Goal: Entertainment & Leisure: Consume media (video, audio)

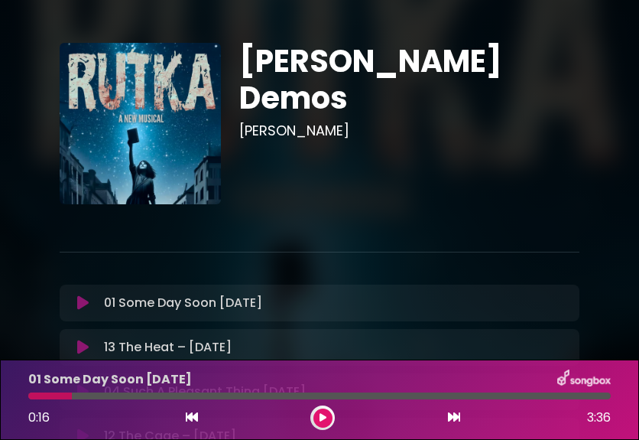
scroll to position [150, 0]
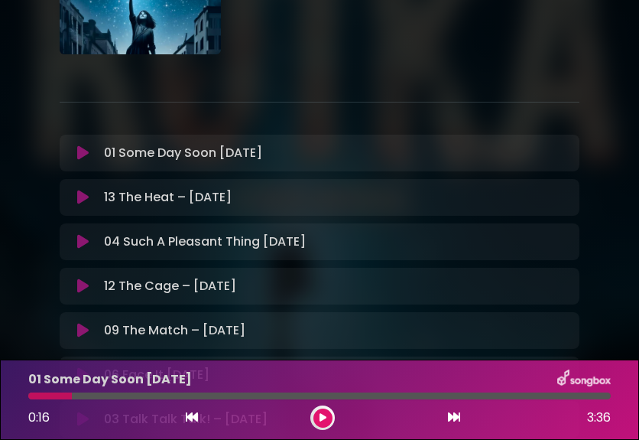
click at [86, 156] on icon at bounding box center [82, 152] width 11 height 15
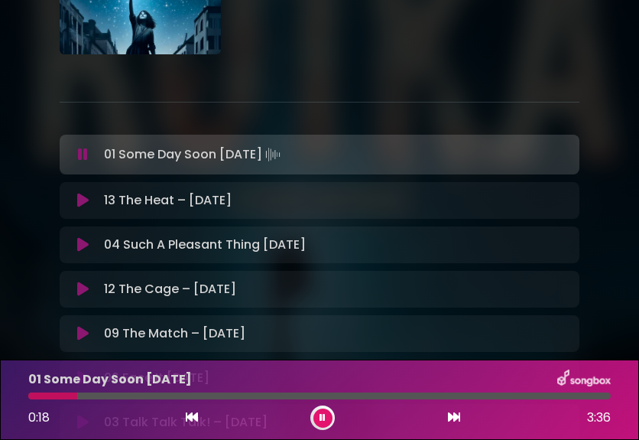
click at [31, 395] on div at bounding box center [52, 395] width 49 height 7
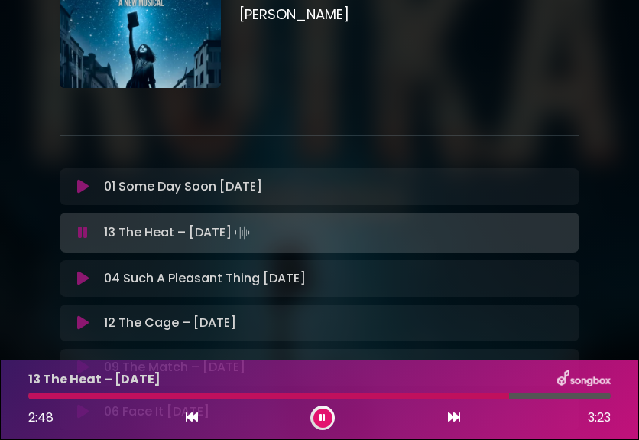
scroll to position [112, 0]
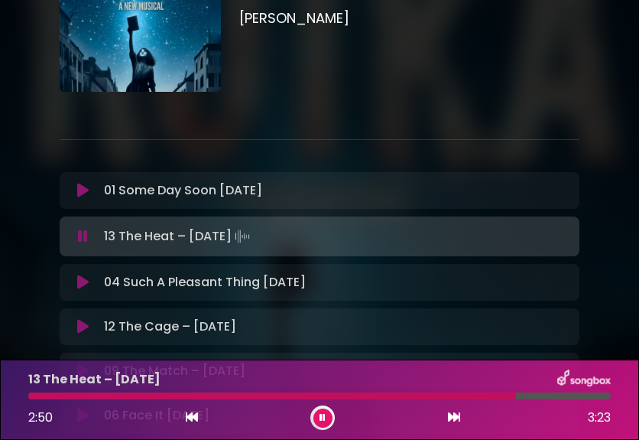
click at [82, 240] on icon at bounding box center [83, 236] width 10 height 15
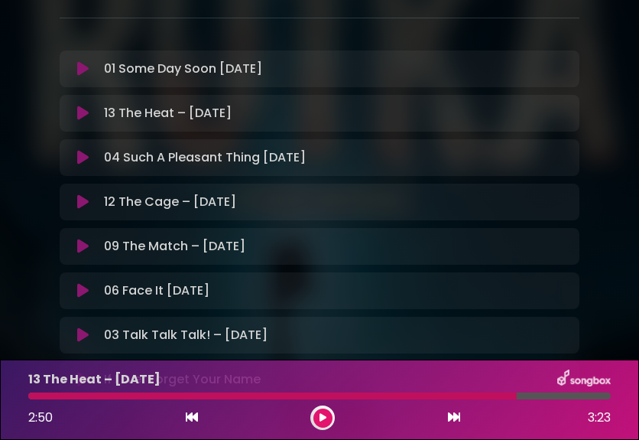
scroll to position [256, 0]
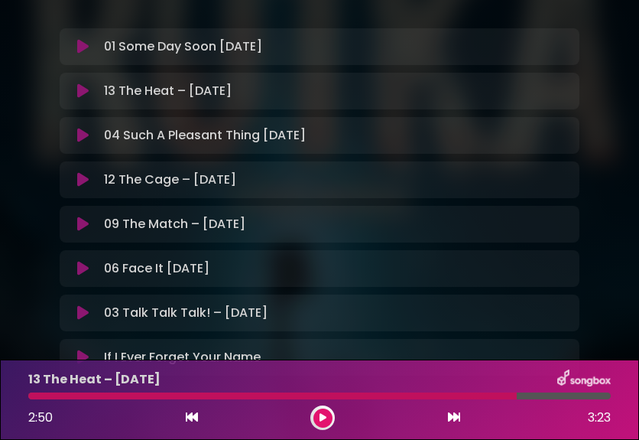
click at [326, 423] on button at bounding box center [322, 417] width 19 height 19
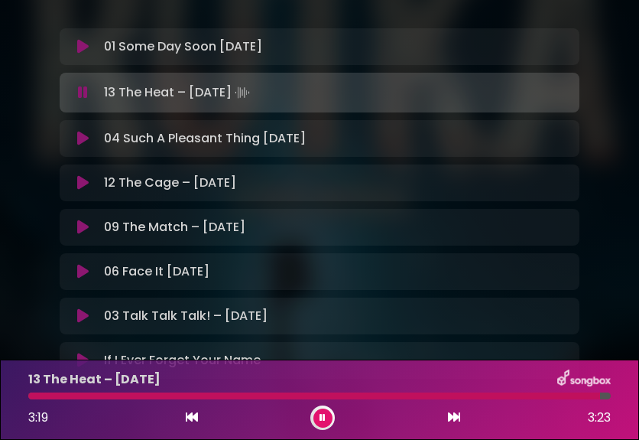
click at [326, 415] on button at bounding box center [322, 417] width 19 height 19
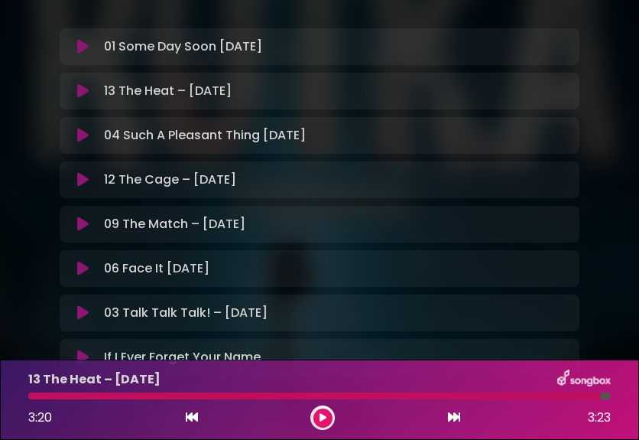
click at [152, 137] on p "04 Such A Pleasant Thing [DATE] Loading Track..." at bounding box center [205, 135] width 202 height 18
click at [73, 137] on button at bounding box center [83, 135] width 29 height 15
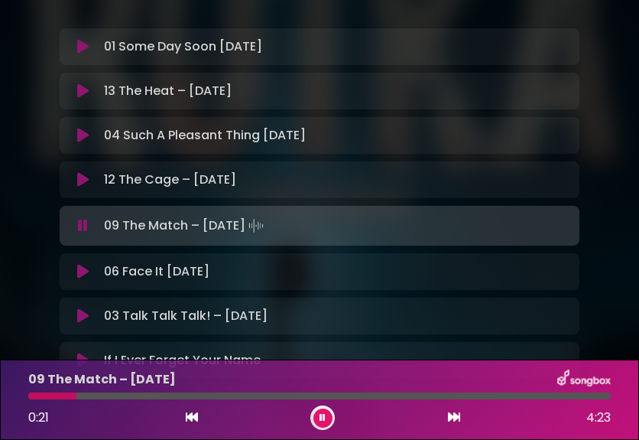
click at [84, 141] on icon at bounding box center [82, 135] width 11 height 15
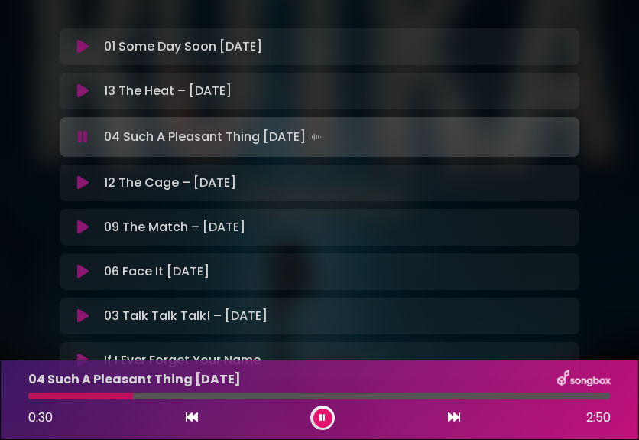
click at [84, 136] on icon at bounding box center [83, 136] width 10 height 15
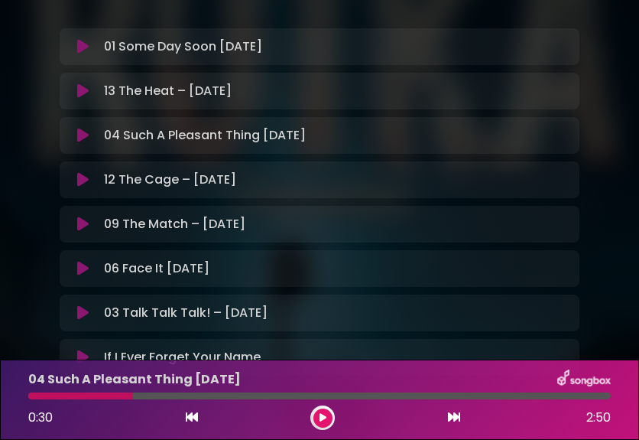
click at [79, 145] on div "04 Such A Pleasant Thing [DATE] Loading Track..." at bounding box center [320, 135] width 520 height 37
click at [32, 395] on div at bounding box center [80, 395] width 105 height 7
click at [79, 135] on icon at bounding box center [82, 135] width 11 height 15
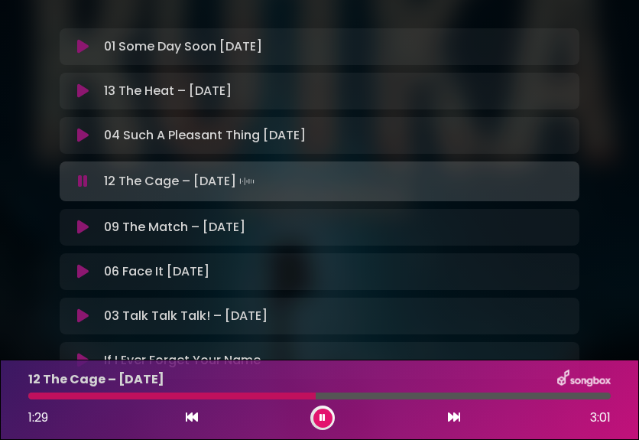
click at [83, 180] on icon at bounding box center [83, 181] width 10 height 15
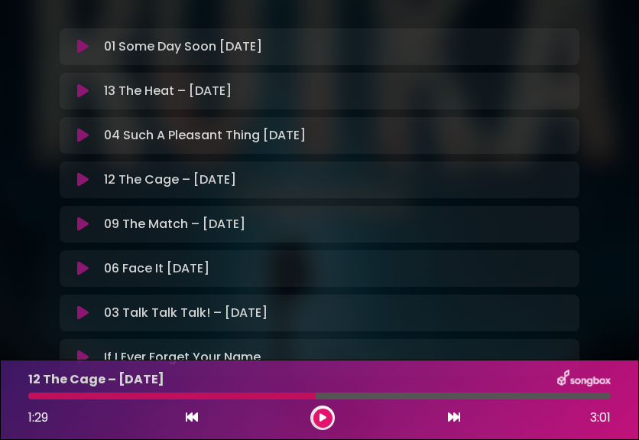
click at [76, 182] on button at bounding box center [83, 179] width 29 height 15
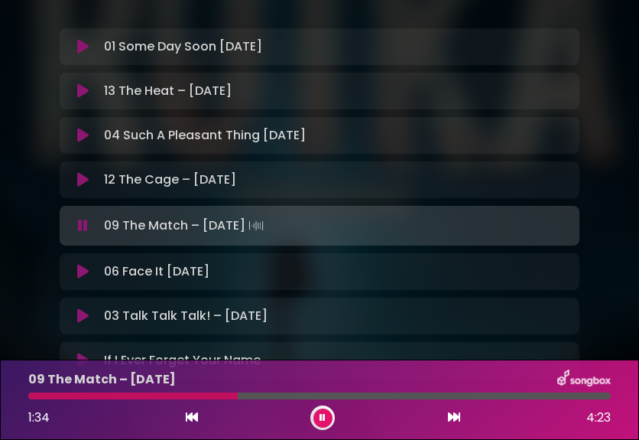
click at [84, 271] on icon at bounding box center [82, 271] width 11 height 15
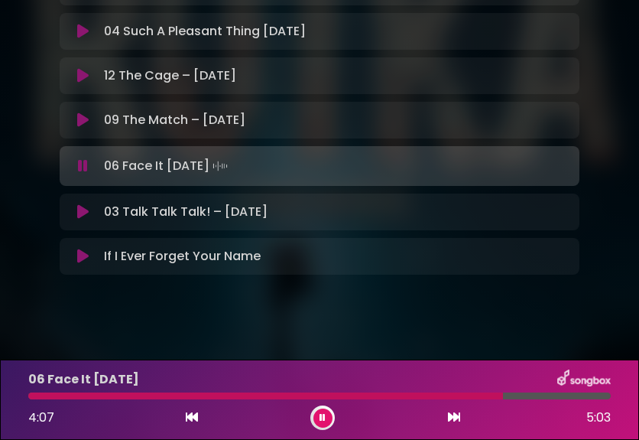
scroll to position [360, 0]
click at [83, 255] on icon at bounding box center [82, 255] width 11 height 15
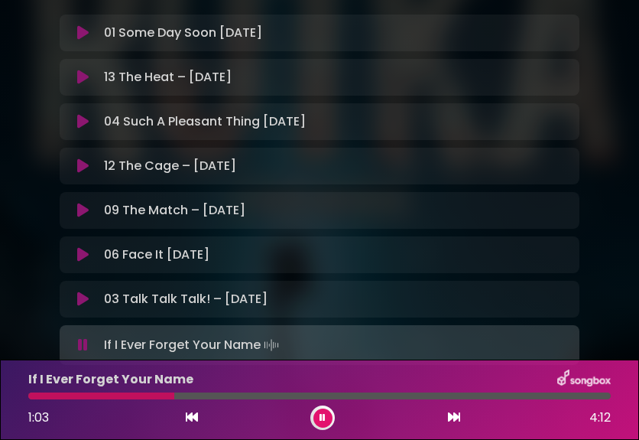
scroll to position [268, 0]
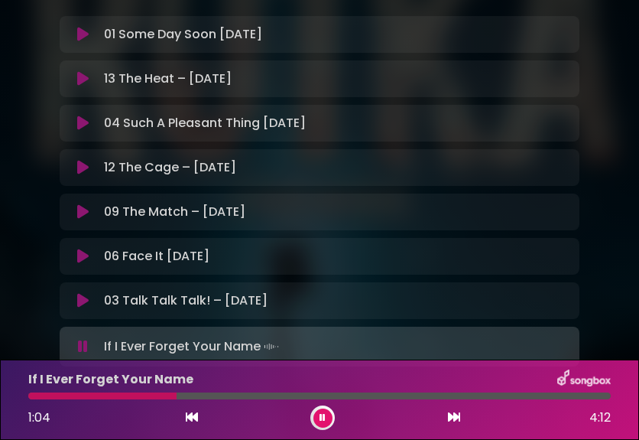
click at [83, 212] on icon at bounding box center [82, 211] width 11 height 15
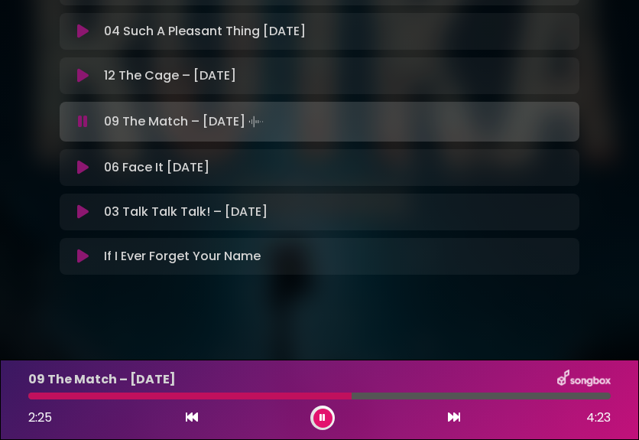
scroll to position [360, 0]
click at [84, 217] on icon at bounding box center [82, 211] width 11 height 15
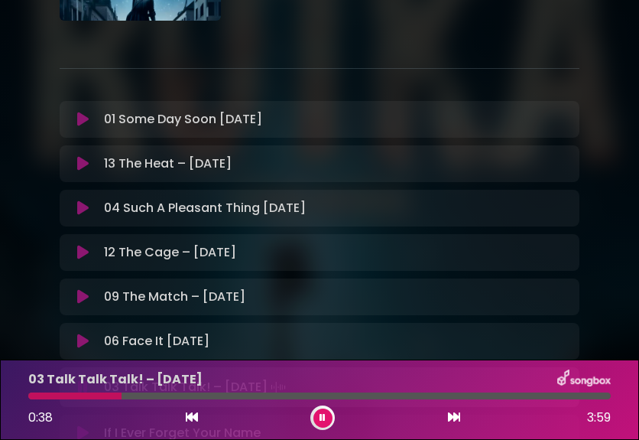
scroll to position [158, 0]
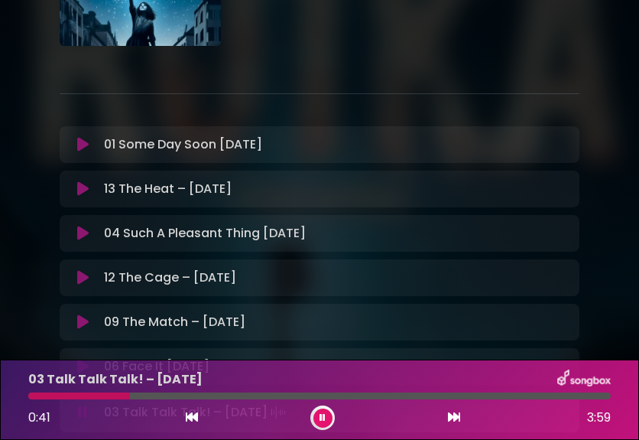
click at [325, 418] on icon at bounding box center [323, 417] width 6 height 9
